Goal: Task Accomplishment & Management: Manage account settings

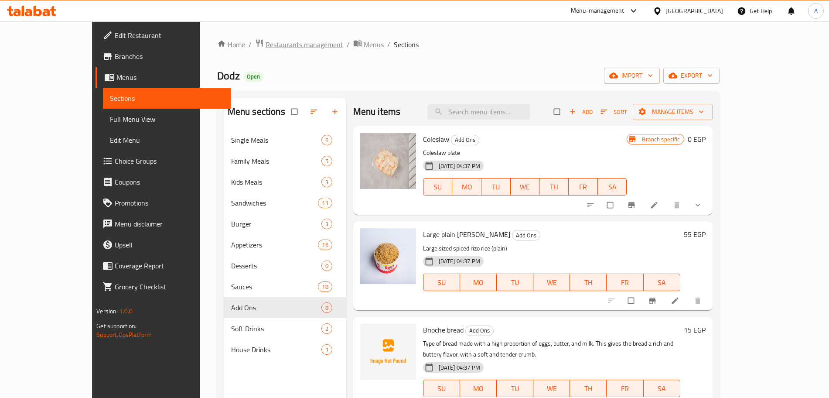
click at [265, 49] on span "Restaurants management" at bounding box center [304, 44] width 78 height 10
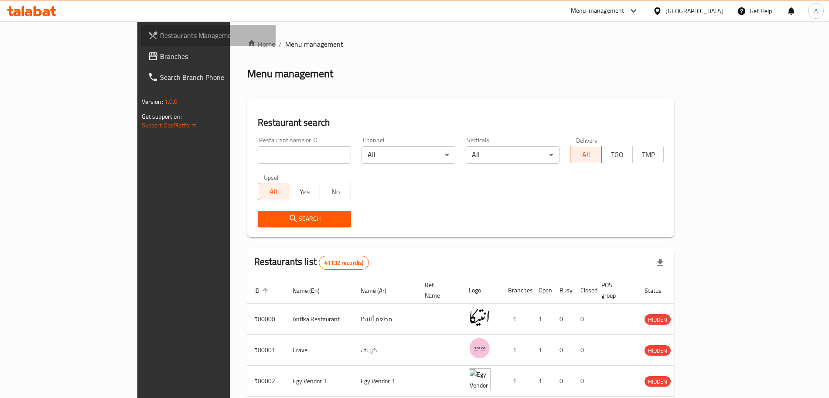
click at [160, 32] on span "Restaurants Management" at bounding box center [214, 35] width 109 height 10
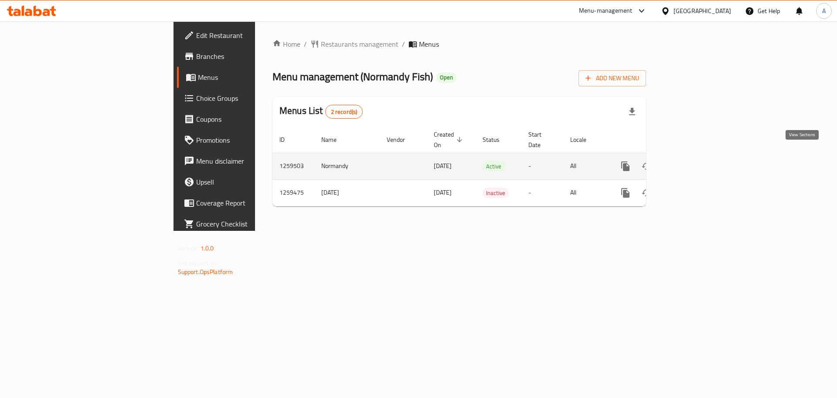
click at [694, 161] on icon "enhanced table" at bounding box center [688, 166] width 10 height 10
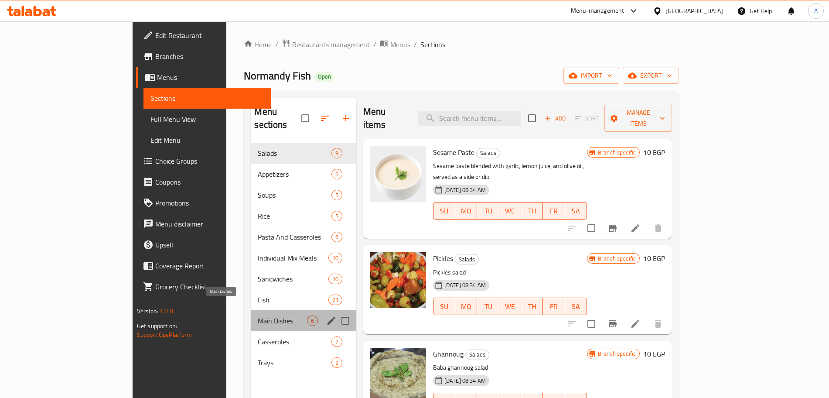
click at [258, 315] on span "Main Dishes" at bounding box center [282, 320] width 49 height 10
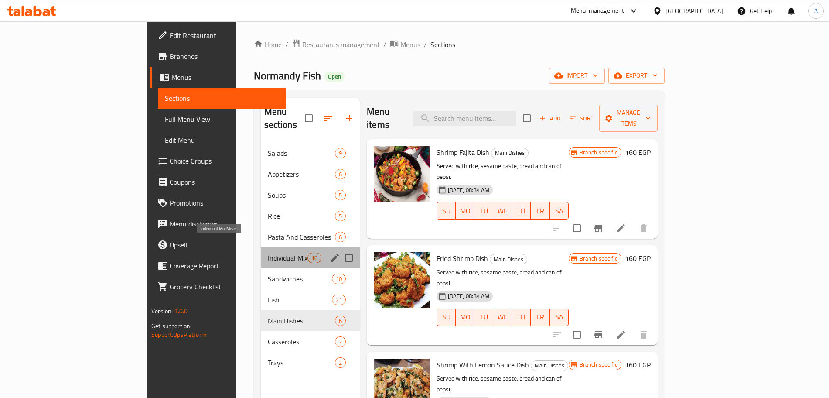
click at [268, 252] on span "Individual Mix Meals" at bounding box center [288, 257] width 40 height 10
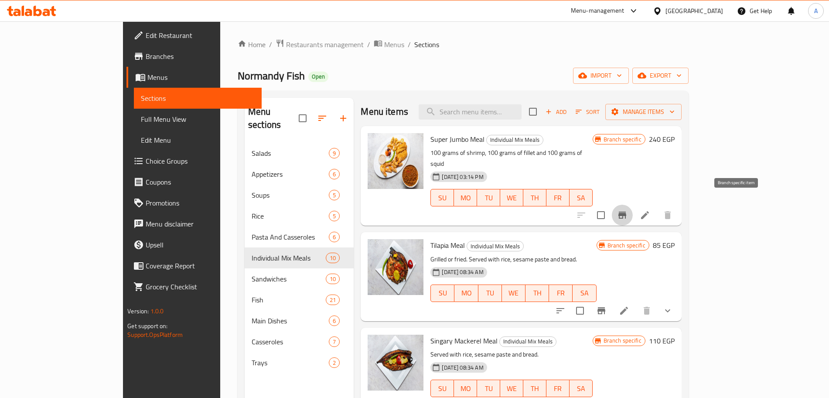
click at [627, 210] on icon "Branch-specific-item" at bounding box center [622, 215] width 10 height 10
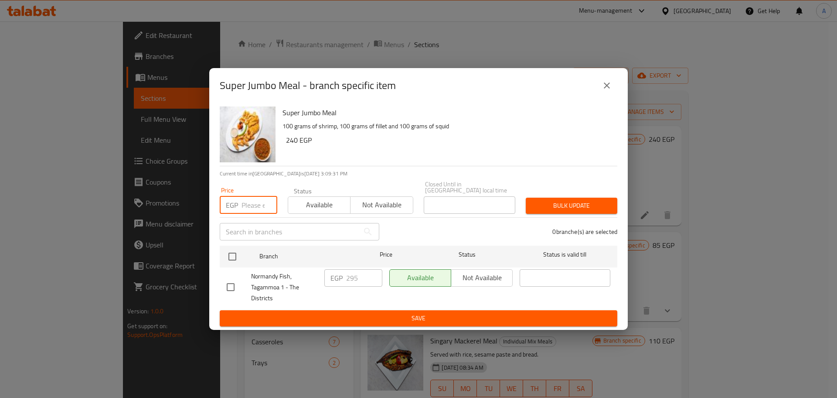
click at [249, 199] on input "number" at bounding box center [259, 204] width 36 height 17
type input "350"
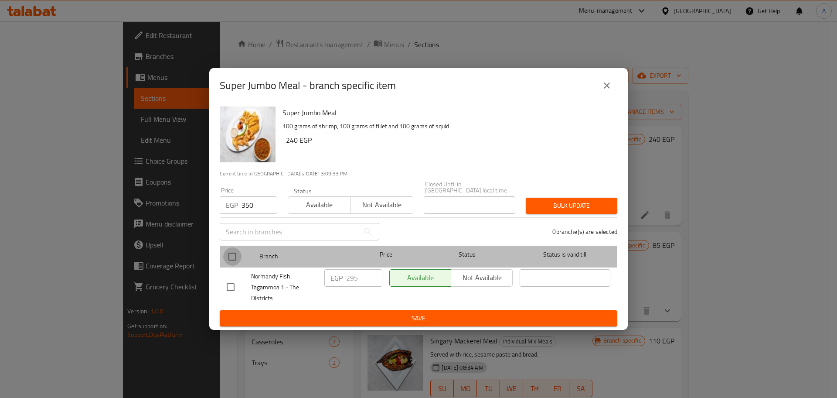
click at [235, 258] on input "checkbox" at bounding box center [232, 256] width 18 height 18
checkbox input "true"
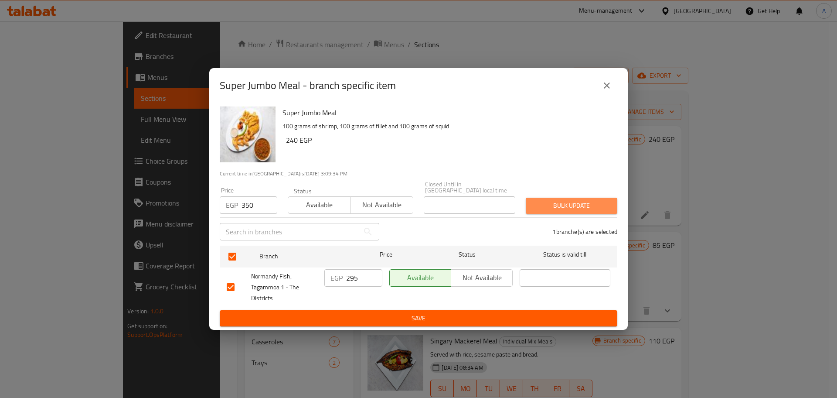
click at [547, 204] on span "Bulk update" at bounding box center [572, 205] width 78 height 11
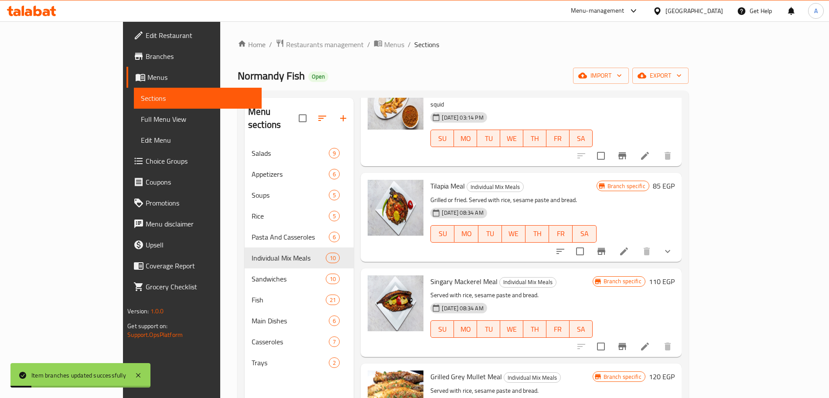
scroll to position [61, 0]
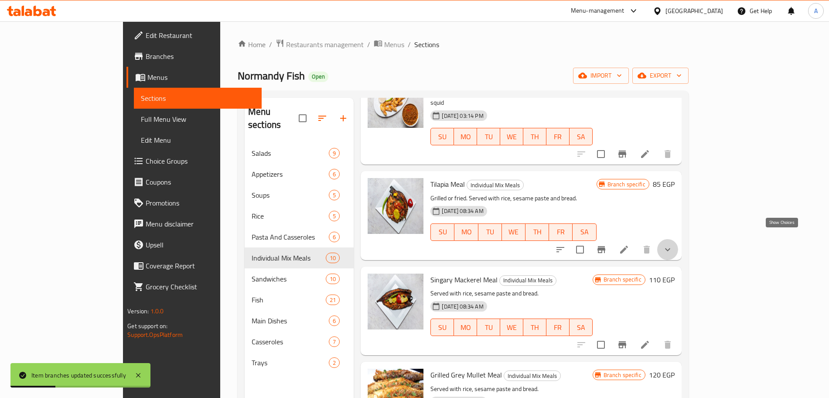
click at [673, 244] on icon "show more" at bounding box center [667, 249] width 10 height 10
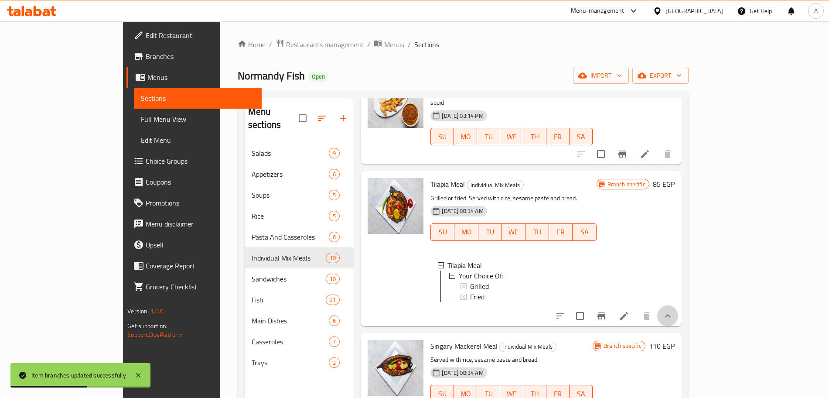
click at [678, 307] on button "show more" at bounding box center [667, 315] width 21 height 21
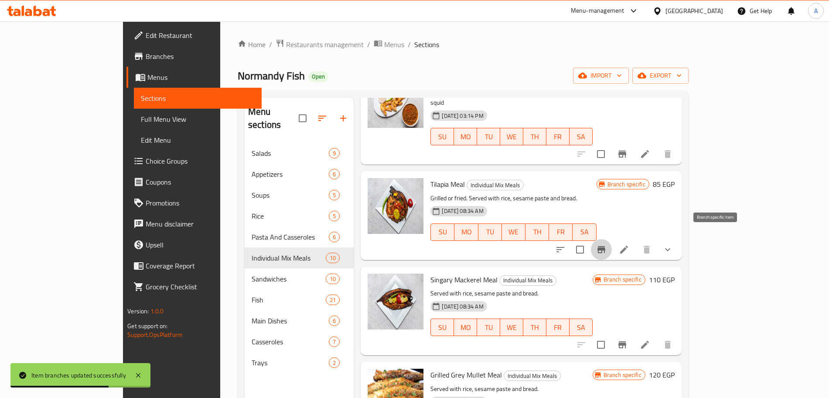
click at [605, 246] on icon "Branch-specific-item" at bounding box center [601, 249] width 8 height 7
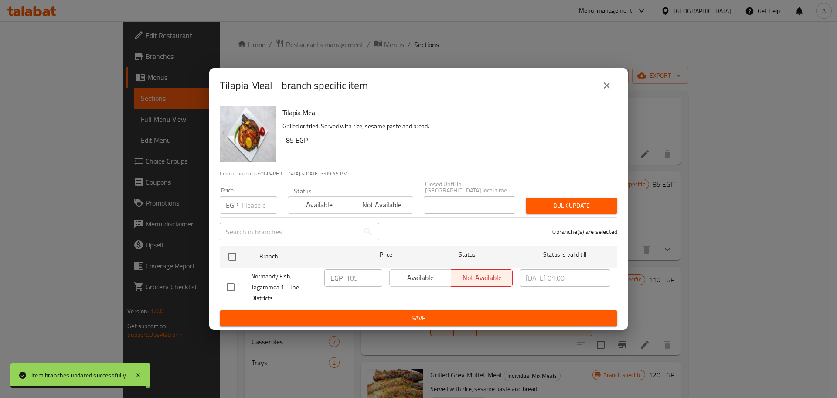
click at [610, 87] on icon "close" at bounding box center [607, 85] width 10 height 10
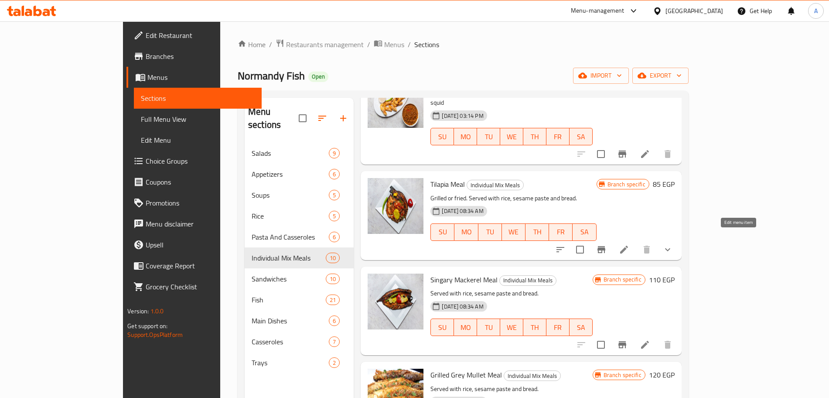
click at [628, 245] on icon at bounding box center [624, 249] width 8 height 8
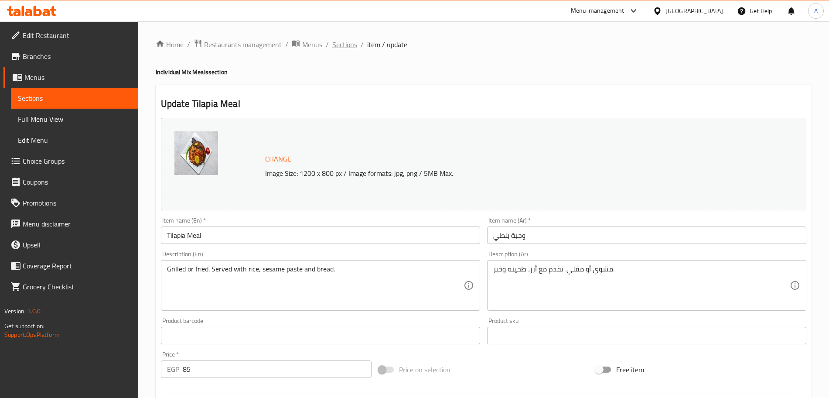
click at [340, 45] on span "Sections" at bounding box center [344, 44] width 25 height 10
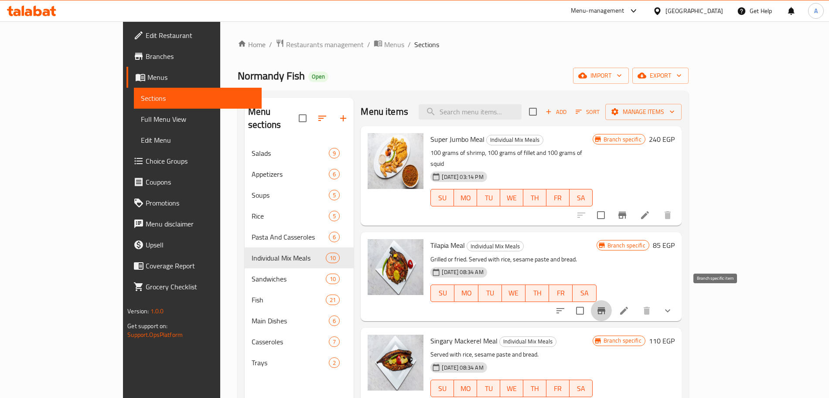
click at [605, 307] on icon "Branch-specific-item" at bounding box center [601, 310] width 8 height 7
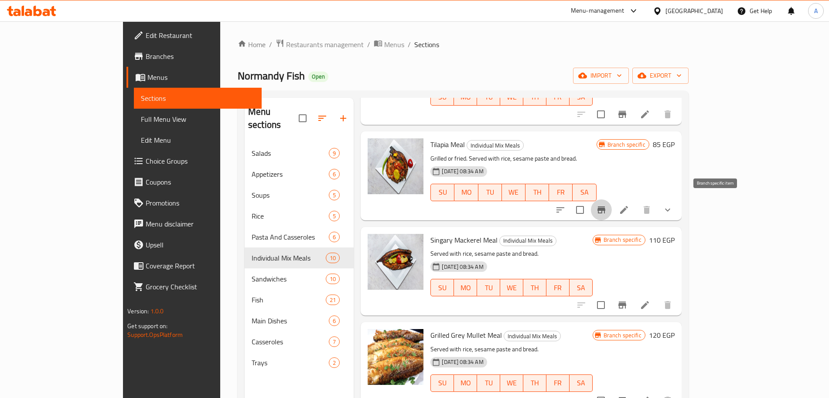
scroll to position [102, 0]
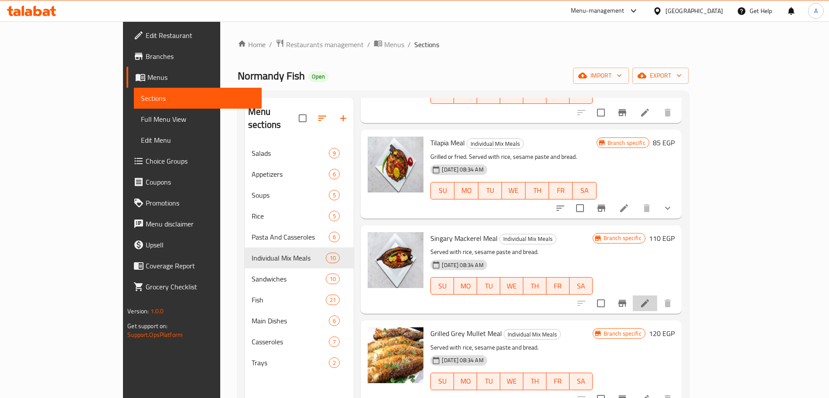
click at [657, 295] on li at bounding box center [644, 303] width 24 height 16
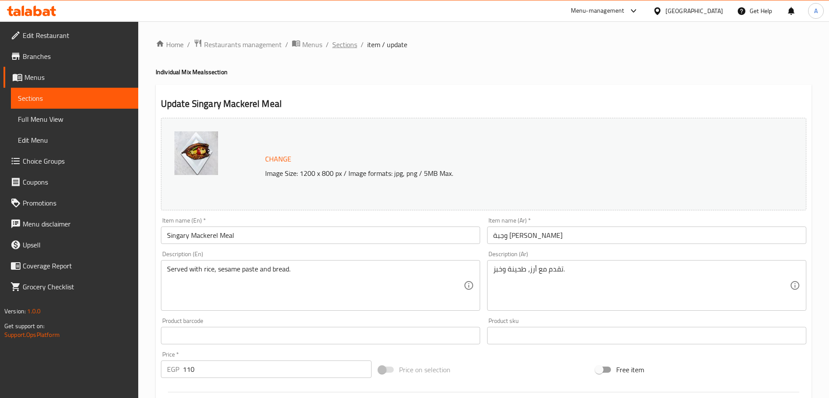
click at [350, 41] on span "Sections" at bounding box center [344, 44] width 25 height 10
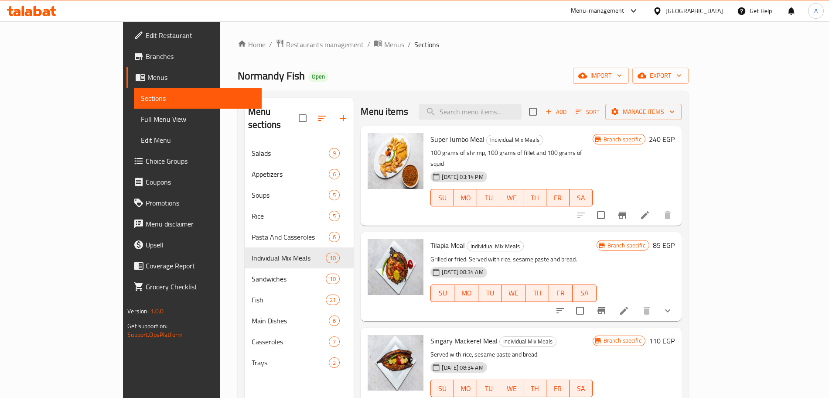
scroll to position [95, 0]
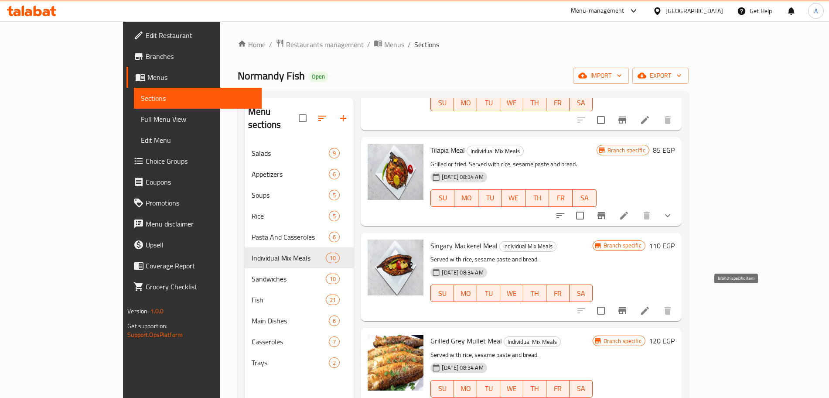
click at [632, 300] on button "Branch-specific-item" at bounding box center [622, 310] width 21 height 21
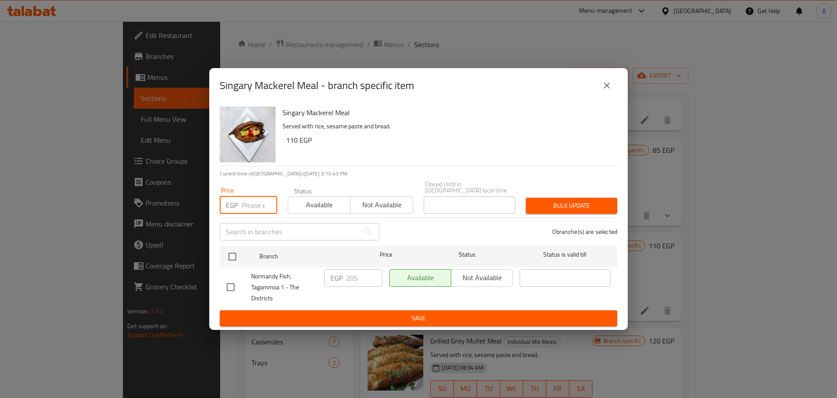
click at [262, 199] on input "number" at bounding box center [259, 204] width 36 height 17
type input "240"
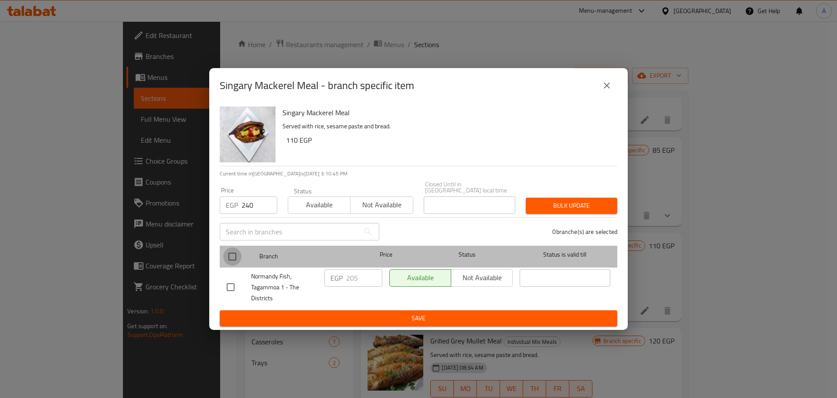
click at [233, 261] on input "checkbox" at bounding box center [232, 256] width 18 height 18
checkbox input "true"
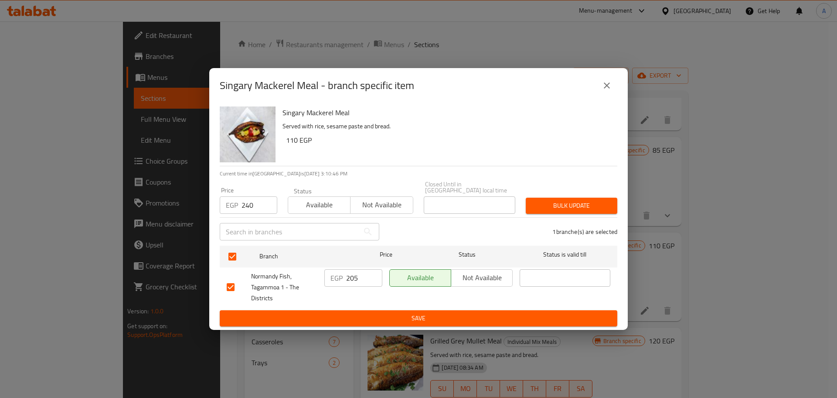
click at [554, 202] on span "Bulk update" at bounding box center [572, 205] width 78 height 11
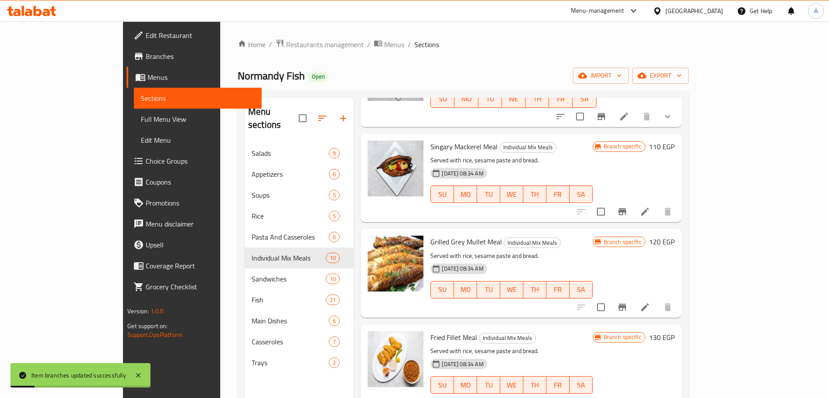
scroll to position [238, 0]
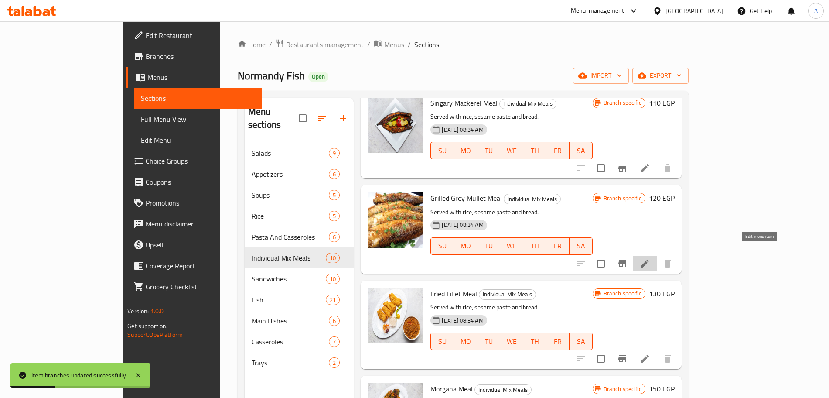
click at [650, 258] on icon at bounding box center [644, 263] width 10 height 10
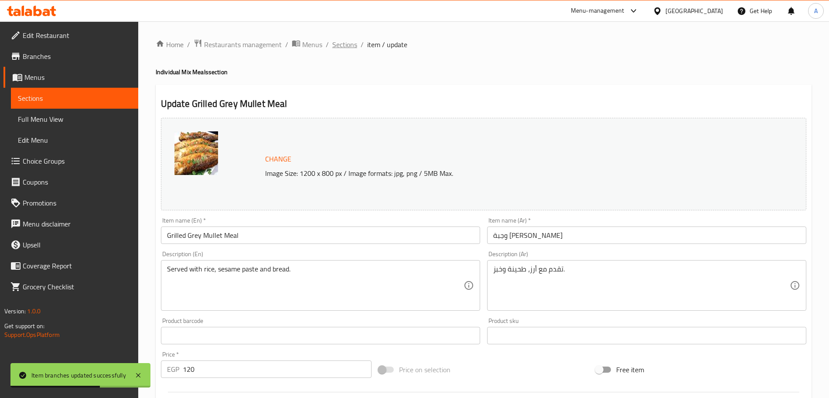
click at [350, 49] on span "Sections" at bounding box center [344, 44] width 25 height 10
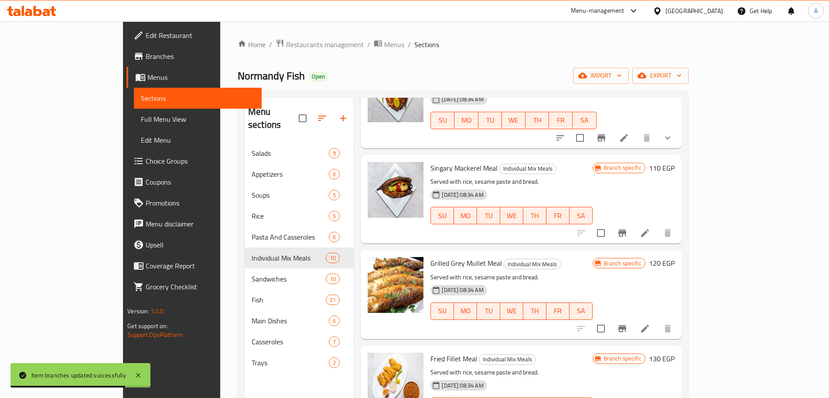
scroll to position [174, 0]
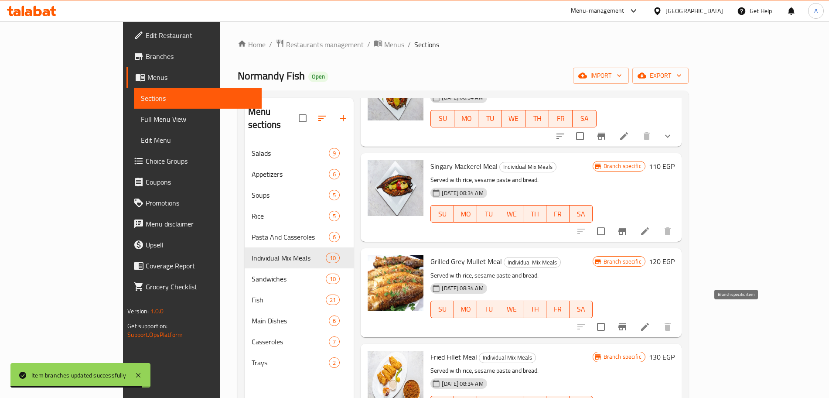
click at [627, 321] on icon "Branch-specific-item" at bounding box center [622, 326] width 10 height 10
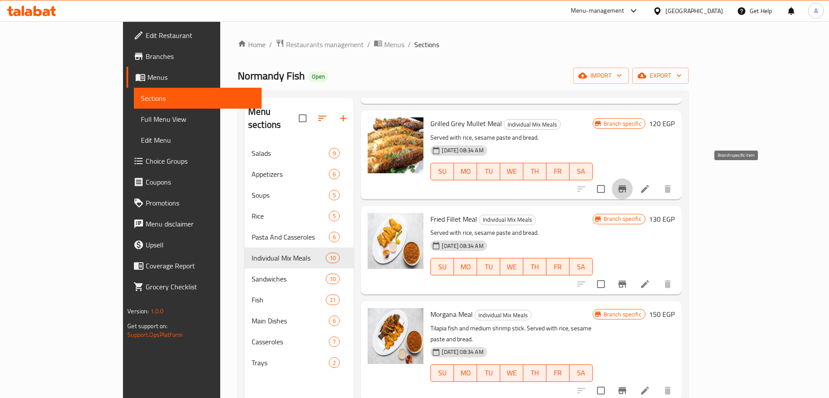
scroll to position [314, 0]
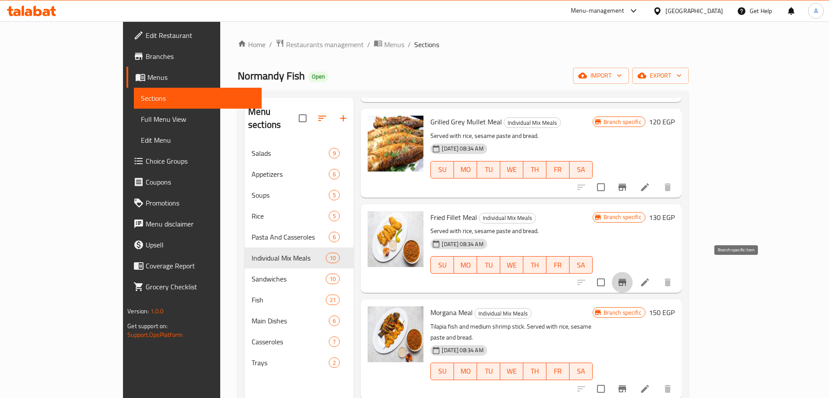
click at [626, 279] on icon "Branch-specific-item" at bounding box center [622, 282] width 8 height 7
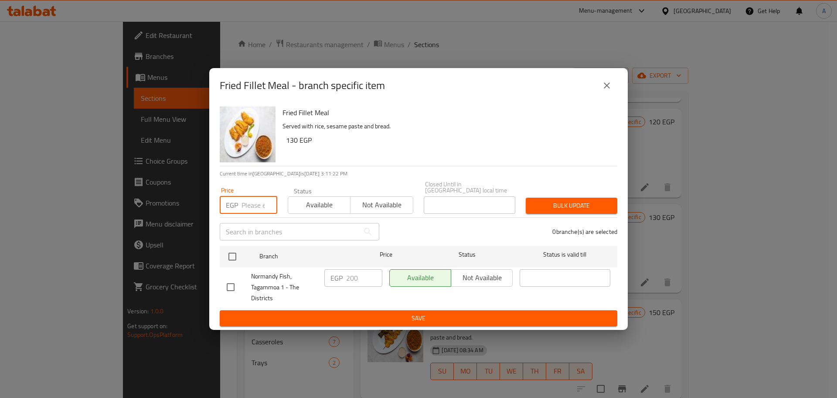
click at [255, 201] on input "number" at bounding box center [259, 204] width 36 height 17
type input "245"
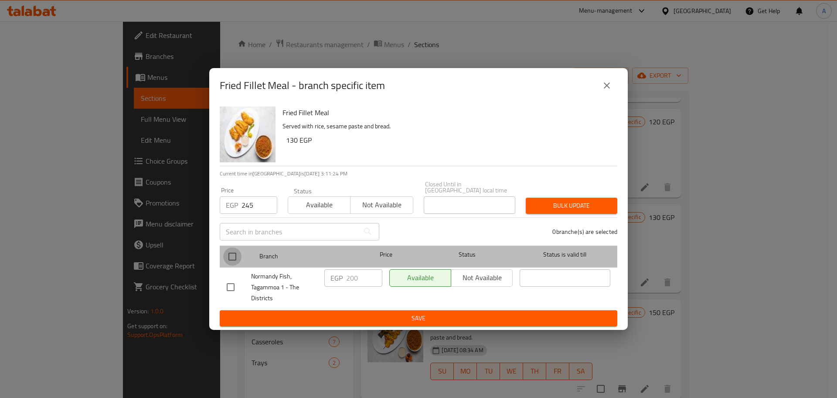
click at [233, 252] on input "checkbox" at bounding box center [232, 256] width 18 height 18
checkbox input "true"
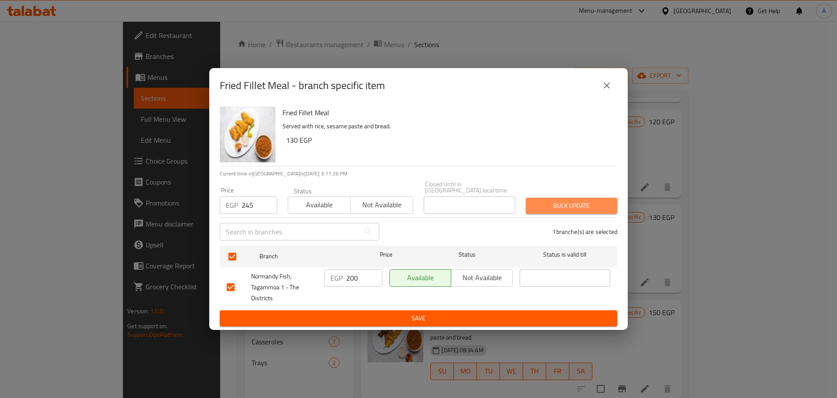
click at [551, 200] on span "Bulk update" at bounding box center [572, 205] width 78 height 11
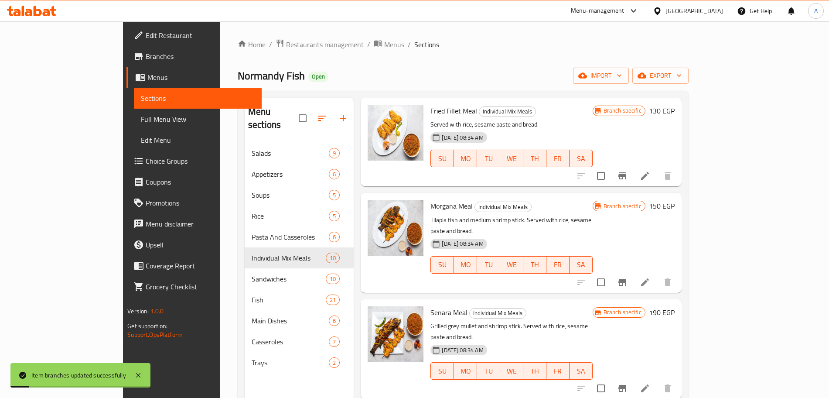
scroll to position [422, 0]
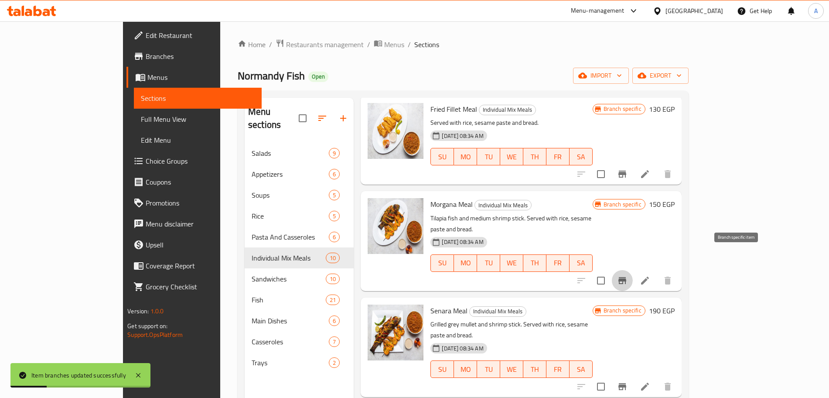
click at [626, 277] on icon "Branch-specific-item" at bounding box center [622, 280] width 8 height 7
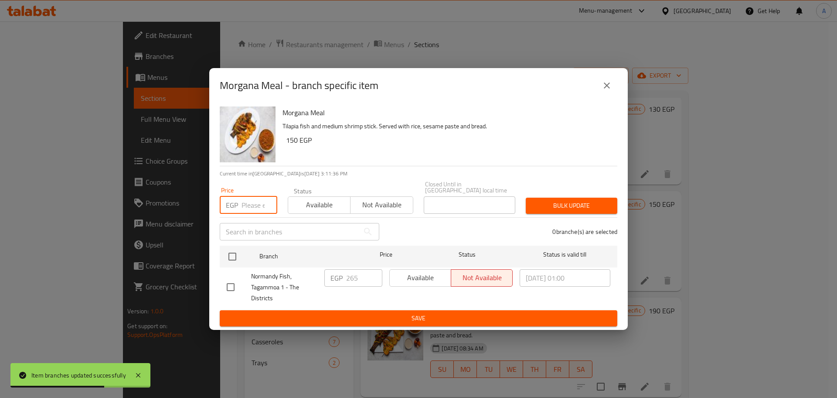
click at [253, 200] on input "number" at bounding box center [259, 204] width 36 height 17
type input "285"
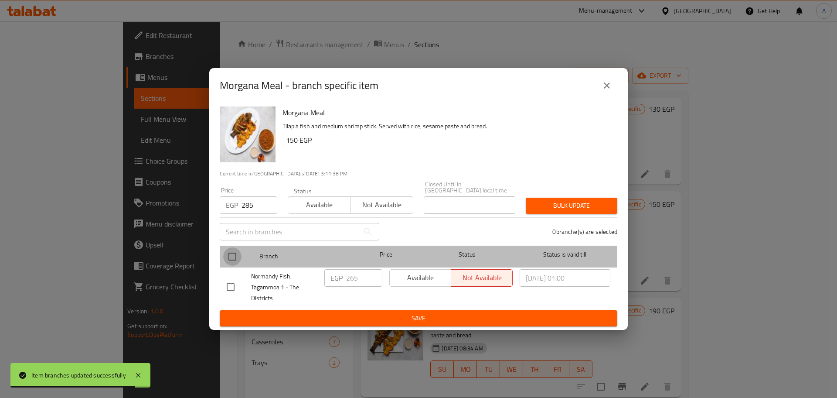
click at [229, 257] on input "checkbox" at bounding box center [232, 256] width 18 height 18
checkbox input "true"
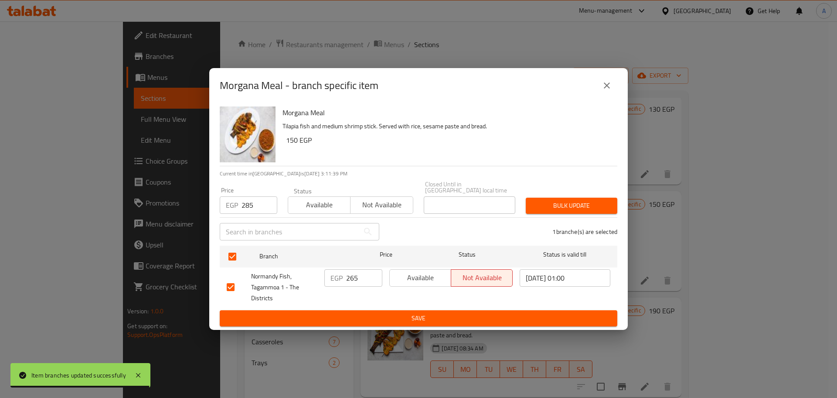
click at [578, 203] on span "Bulk update" at bounding box center [572, 205] width 78 height 11
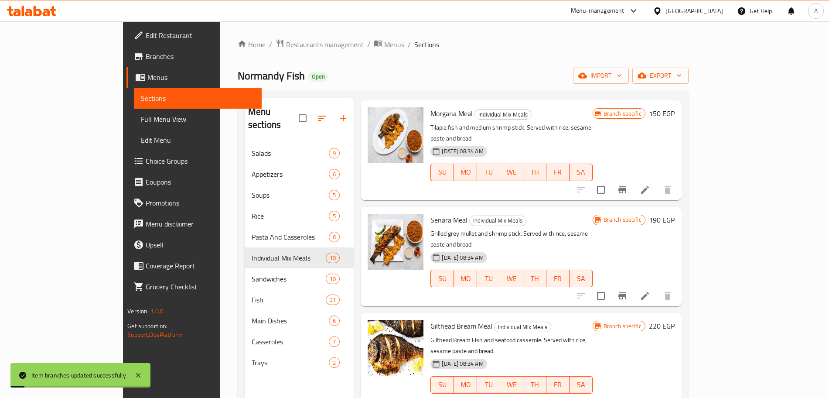
scroll to position [524, 0]
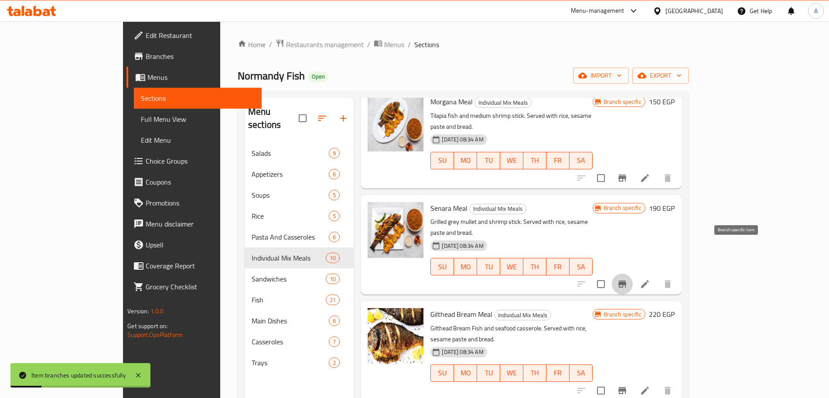
click at [626, 280] on icon "Branch-specific-item" at bounding box center [622, 283] width 8 height 7
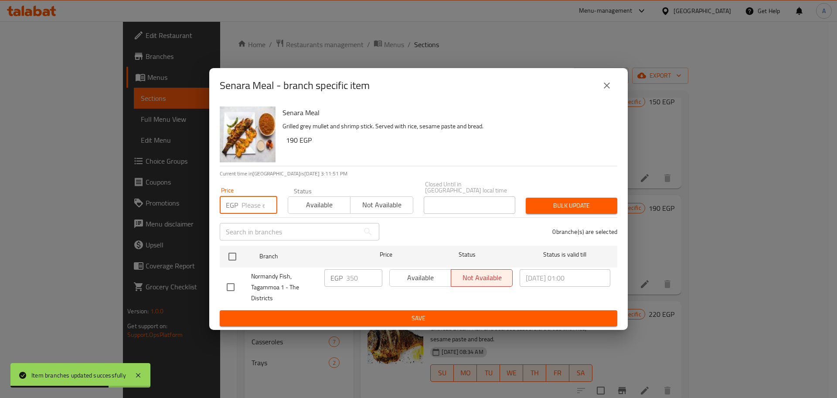
click at [257, 200] on input "number" at bounding box center [259, 204] width 36 height 17
type input "425"
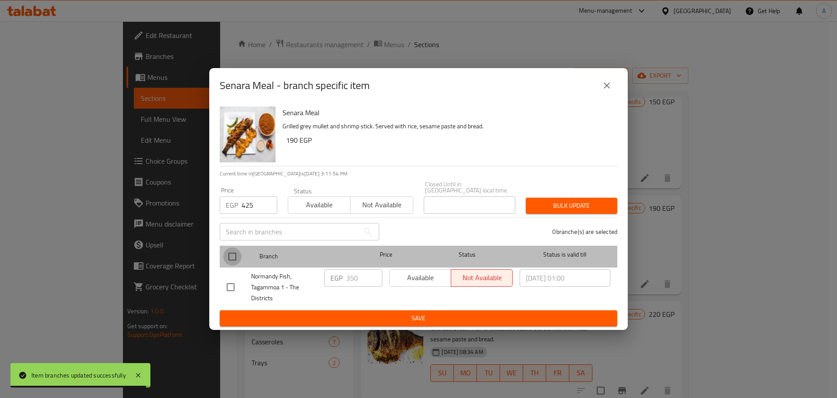
click at [235, 254] on input "checkbox" at bounding box center [232, 256] width 18 height 18
checkbox input "true"
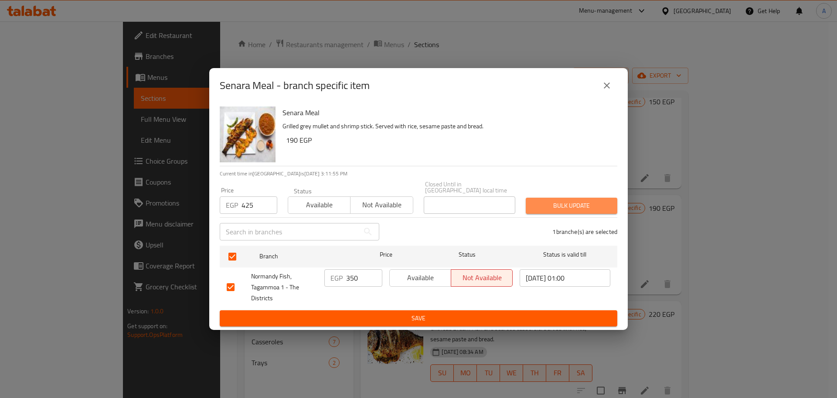
click at [568, 200] on span "Bulk update" at bounding box center [572, 205] width 78 height 11
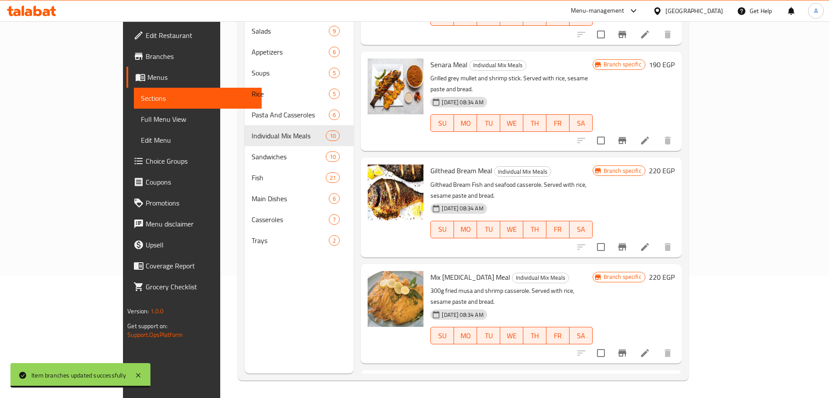
scroll to position [547, 0]
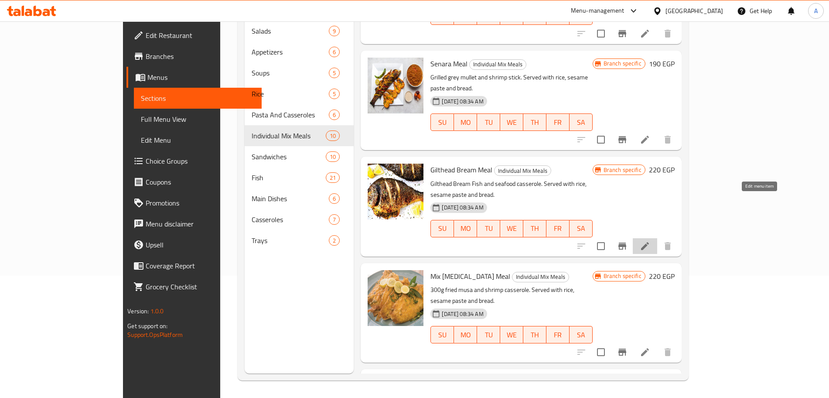
click at [650, 241] on icon at bounding box center [644, 246] width 10 height 10
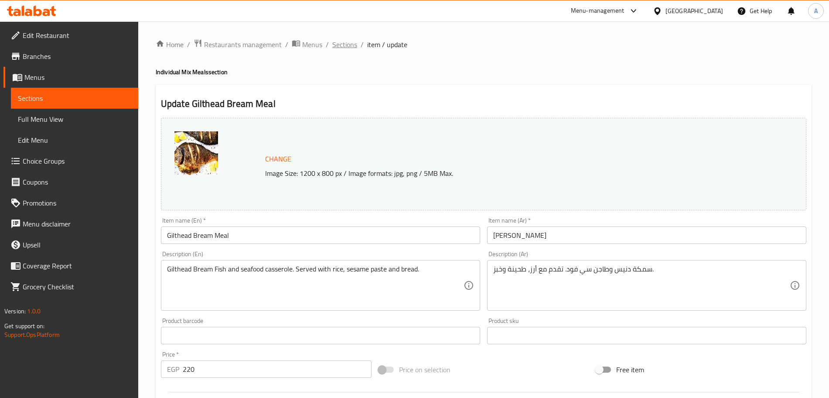
click at [339, 45] on span "Sections" at bounding box center [344, 44] width 25 height 10
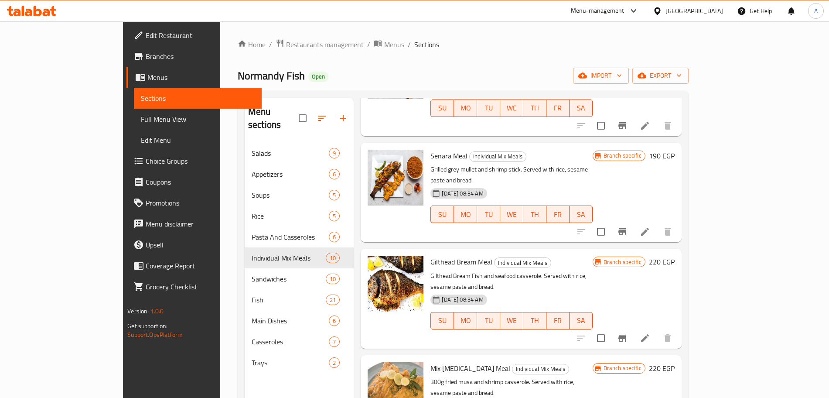
scroll to position [122, 0]
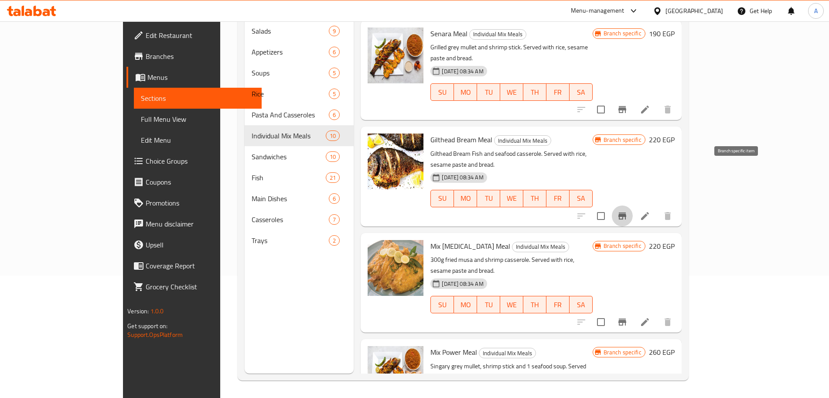
click at [627, 211] on icon "Branch-specific-item" at bounding box center [622, 216] width 10 height 10
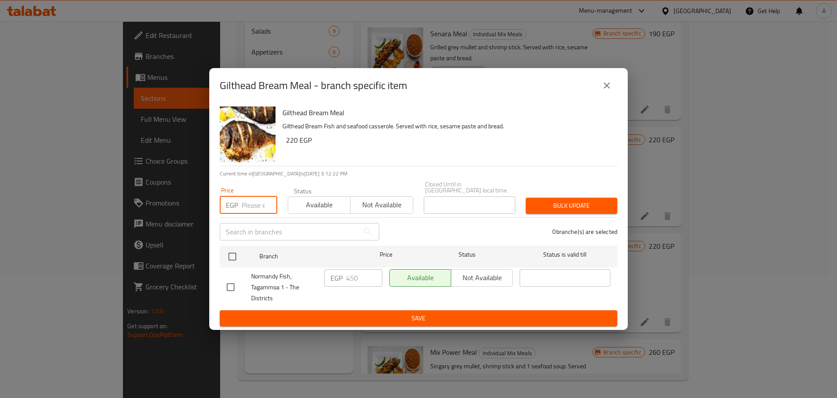
click at [248, 200] on input "number" at bounding box center [259, 204] width 36 height 17
type input "575"
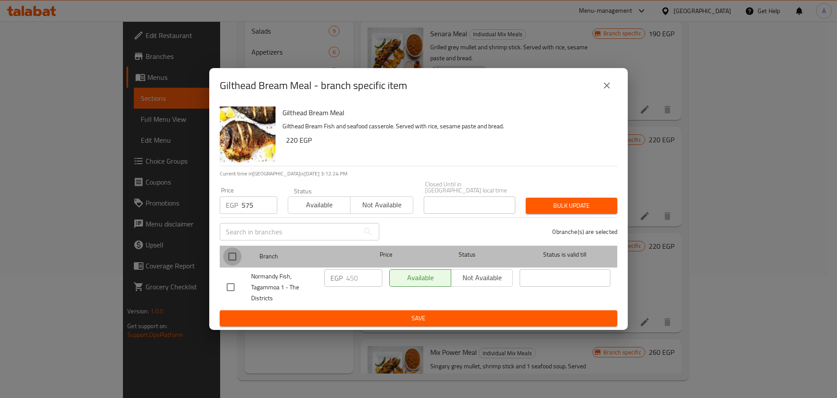
click at [232, 253] on input "checkbox" at bounding box center [232, 256] width 18 height 18
checkbox input "true"
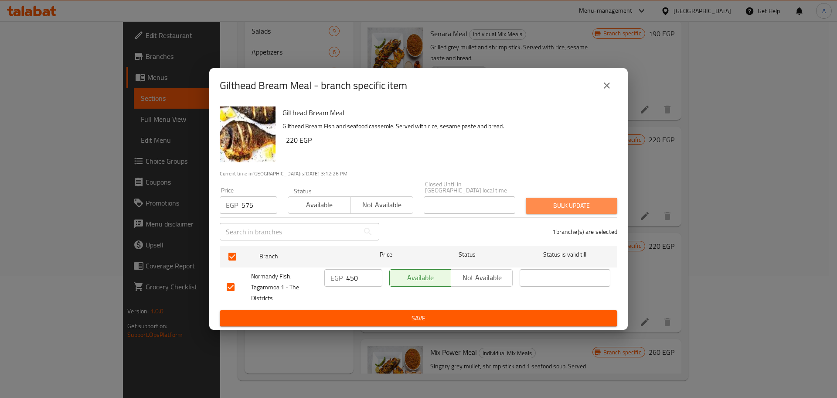
click at [537, 201] on span "Bulk update" at bounding box center [572, 205] width 78 height 11
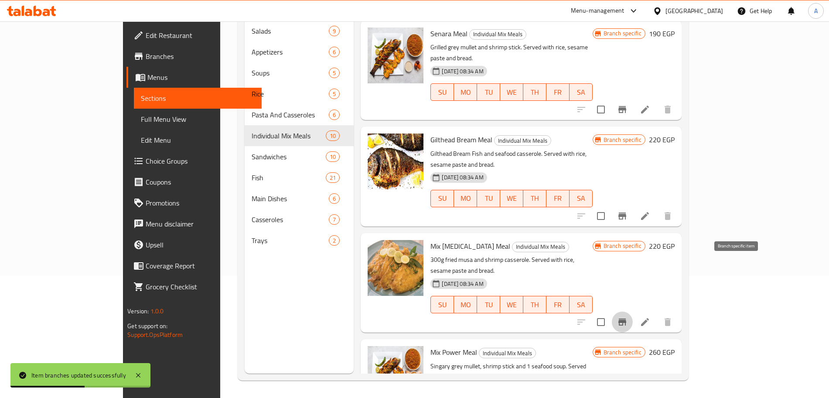
click at [626, 318] on icon "Branch-specific-item" at bounding box center [622, 321] width 8 height 7
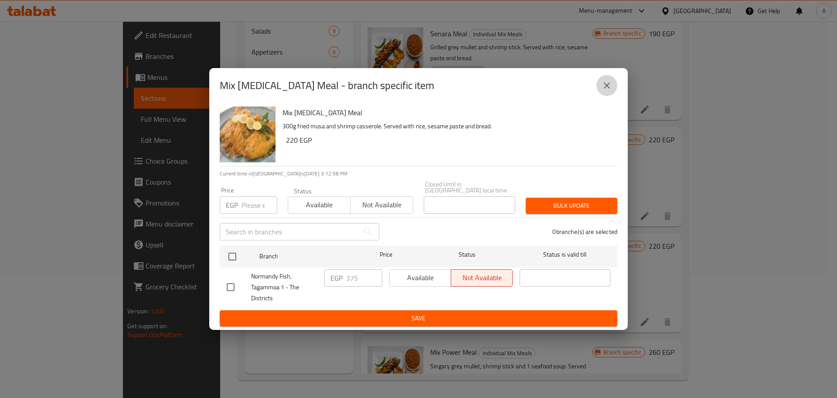
click at [609, 91] on icon "close" at bounding box center [607, 85] width 10 height 10
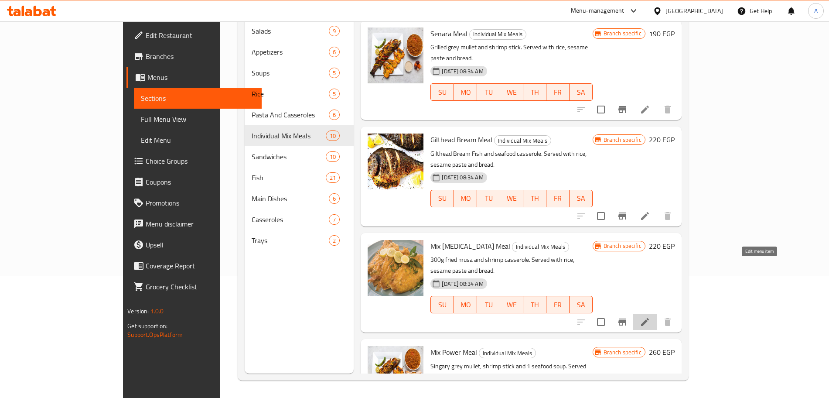
click at [649, 318] on icon at bounding box center [645, 322] width 8 height 8
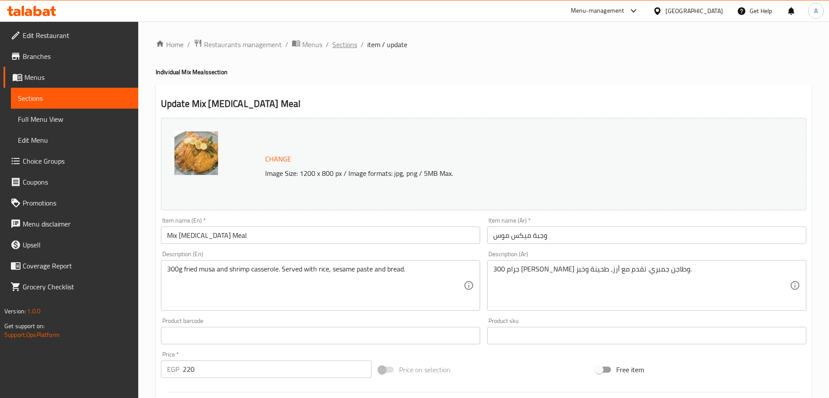
click at [350, 47] on span "Sections" at bounding box center [344, 44] width 25 height 10
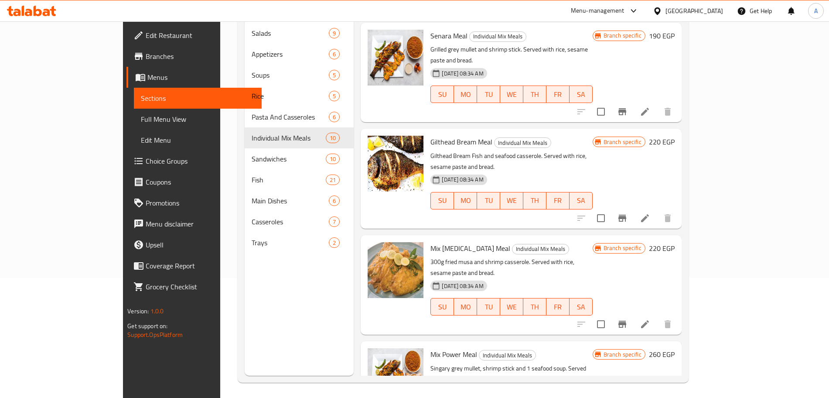
scroll to position [122, 0]
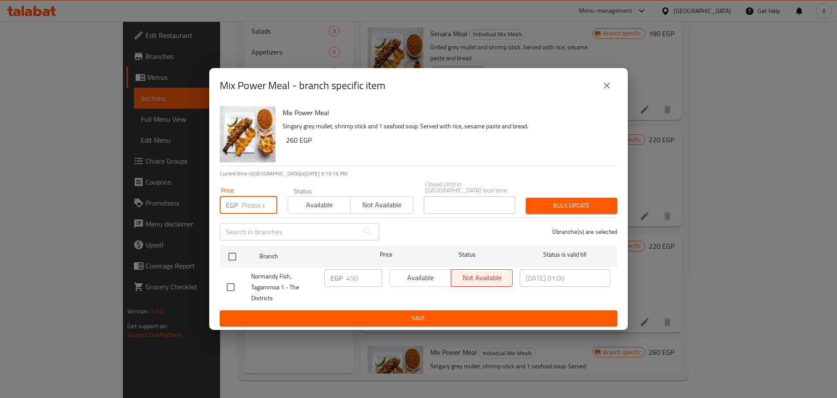
click at [250, 202] on input "number" at bounding box center [259, 204] width 36 height 17
type input "550"
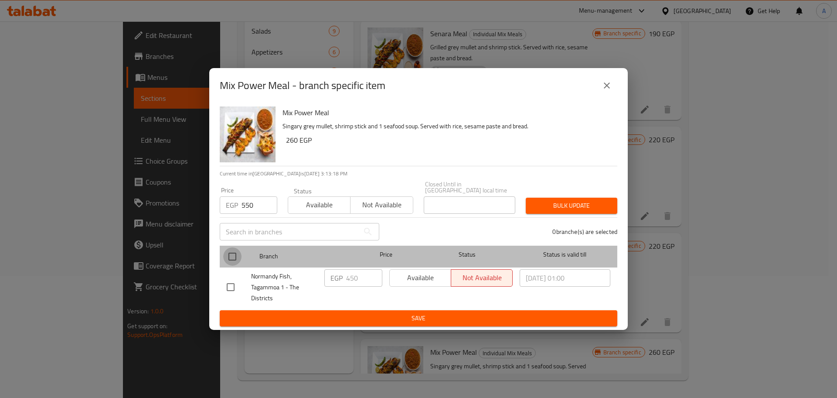
click at [234, 248] on input "checkbox" at bounding box center [232, 256] width 18 height 18
checkbox input "true"
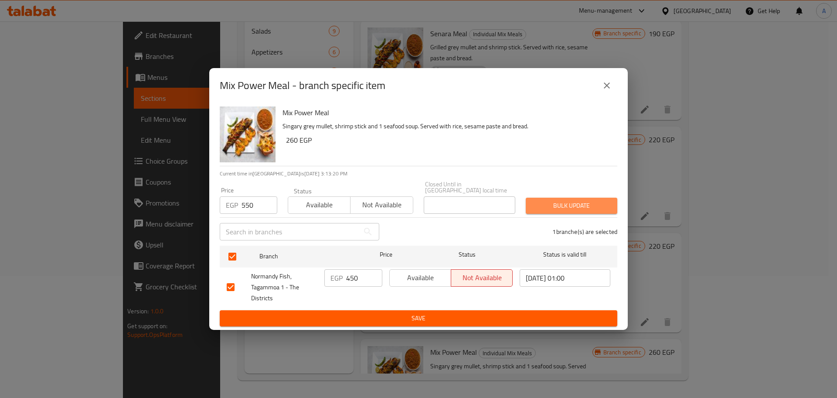
click at [554, 200] on span "Bulk update" at bounding box center [572, 205] width 78 height 11
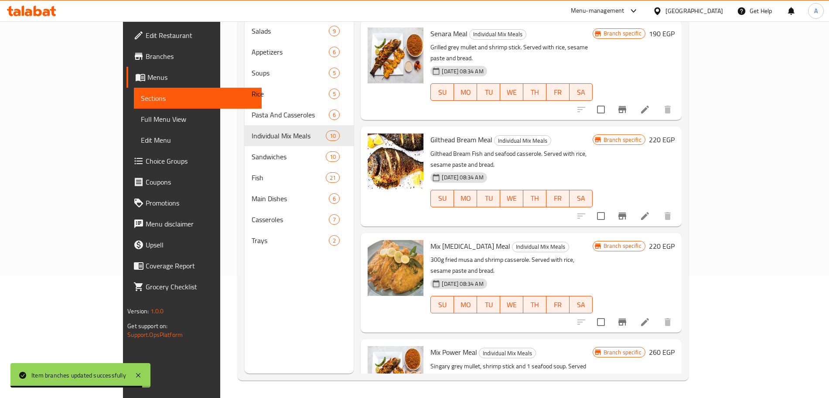
scroll to position [0, 0]
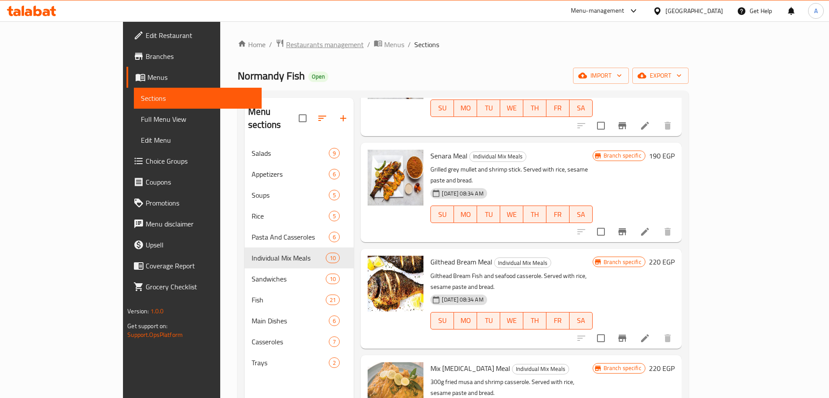
click at [286, 50] on span "Restaurants management" at bounding box center [325, 44] width 78 height 10
